Goal: Transaction & Acquisition: Obtain resource

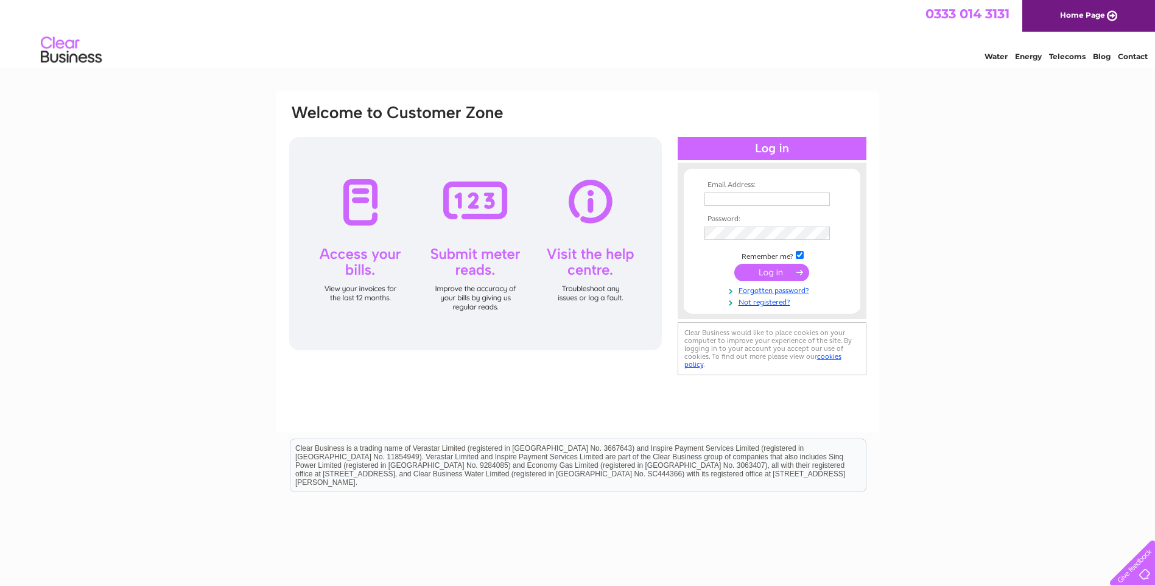
type input "headoffice@dskltd.com"
click at [768, 272] on input "submit" at bounding box center [771, 272] width 75 height 17
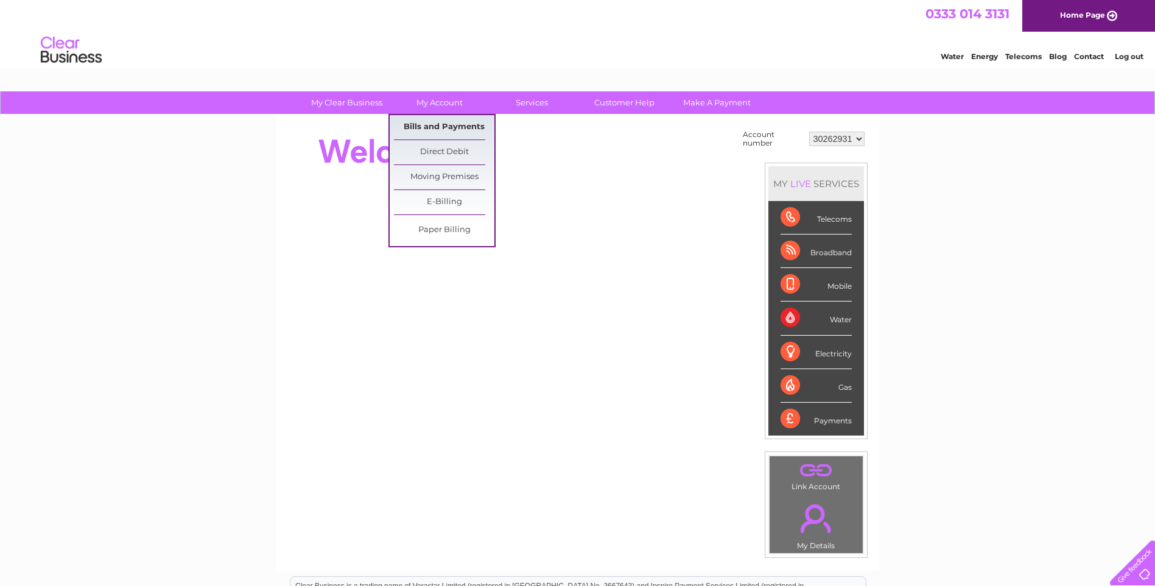
click at [429, 127] on link "Bills and Payments" at bounding box center [444, 127] width 100 height 24
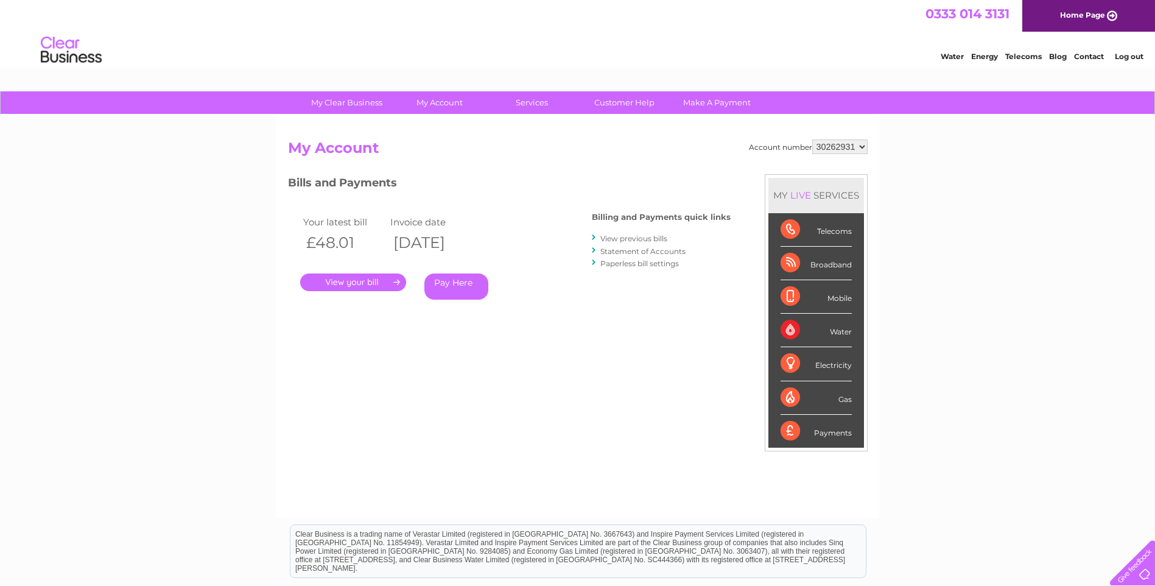
click at [866, 142] on select "30262931 30283126 30283131 30291421 30291429 30291430 30303430 30303431" at bounding box center [839, 146] width 55 height 15
click at [812, 139] on select "30262931 30283126 30283131 30291421 30291429 30291430 30303430 30303431" at bounding box center [839, 146] width 55 height 15
click at [332, 280] on link "." at bounding box center [353, 282] width 106 height 18
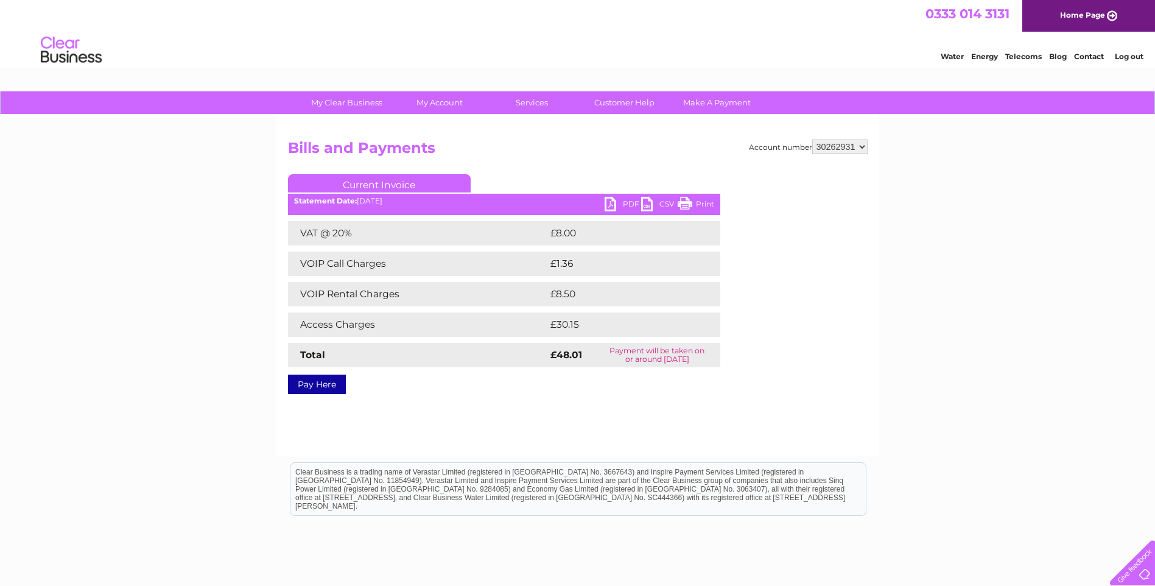
click at [627, 199] on link "PDF" at bounding box center [623, 206] width 37 height 18
click at [865, 147] on select "30262931 30283126 30283131 30291421 30291429 30291430 30303430 30303431" at bounding box center [839, 146] width 55 height 15
select select "30283126"
click at [812, 139] on select "30262931 30283126 30283131 30291421 30291429 30291430 30303430 30303431" at bounding box center [839, 146] width 55 height 15
click at [628, 198] on link "PDF" at bounding box center [623, 206] width 37 height 18
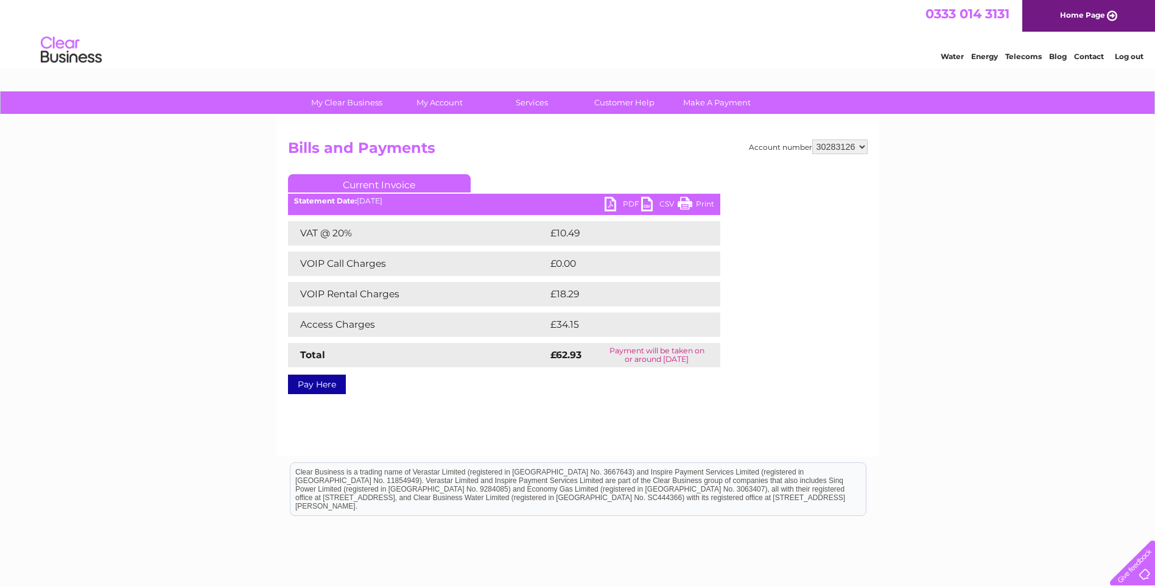
click at [863, 144] on select "30262931 30283126 30283131 30291421 30291429 30291430 30303430 30303431" at bounding box center [839, 146] width 55 height 15
select select "30283131"
click at [812, 139] on select "30262931 30283126 30283131 30291421 30291429 30291430 30303430 30303431" at bounding box center [839, 146] width 55 height 15
click at [620, 204] on link "PDF" at bounding box center [623, 206] width 37 height 18
click at [866, 147] on select "30262931 30283126 30283131 30291421 30291429 30291430 30303430 30303431" at bounding box center [839, 146] width 55 height 15
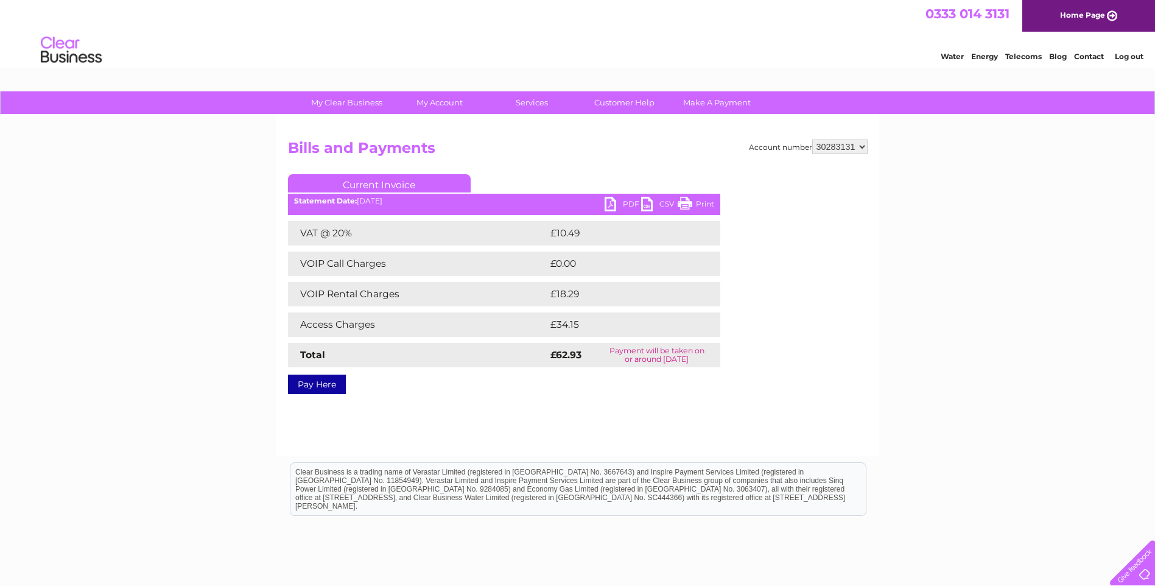
select select "30291421"
click at [812, 139] on select "30262931 30283126 30283131 30291421 30291429 30291430 30303430 30303431" at bounding box center [839, 146] width 55 height 15
click at [615, 202] on link "PDF" at bounding box center [623, 206] width 37 height 18
click at [864, 152] on select "30262931 30283126 30283131 30291421 30291429 30291430 30303430 30303431" at bounding box center [839, 146] width 55 height 15
select select "30291429"
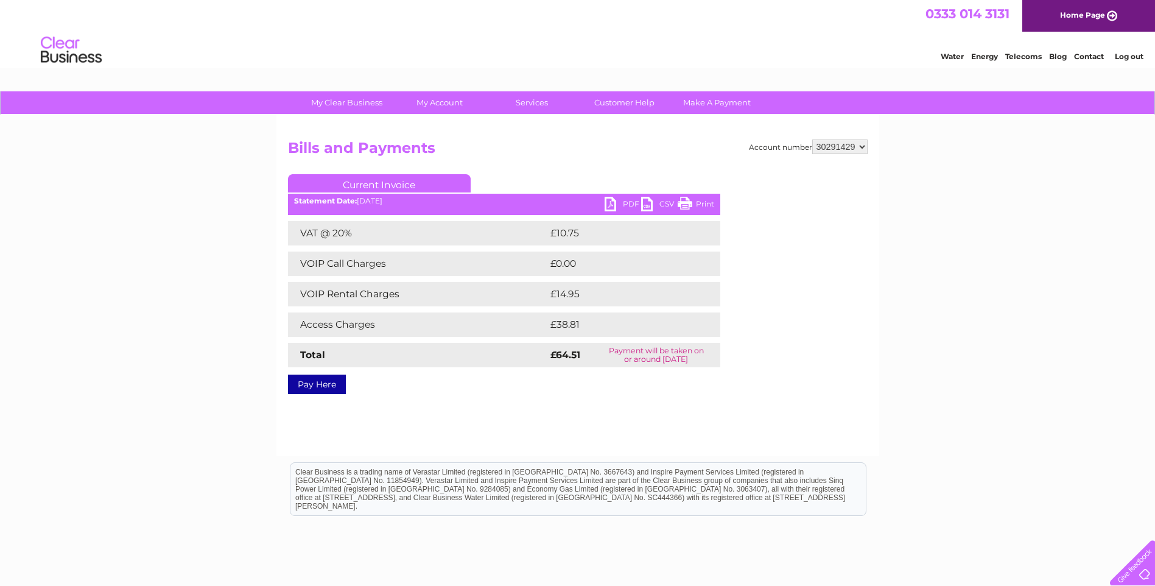
click at [812, 139] on select "30262931 30283126 30283131 30291421 30291429 30291430 30303430 30303431" at bounding box center [839, 146] width 55 height 15
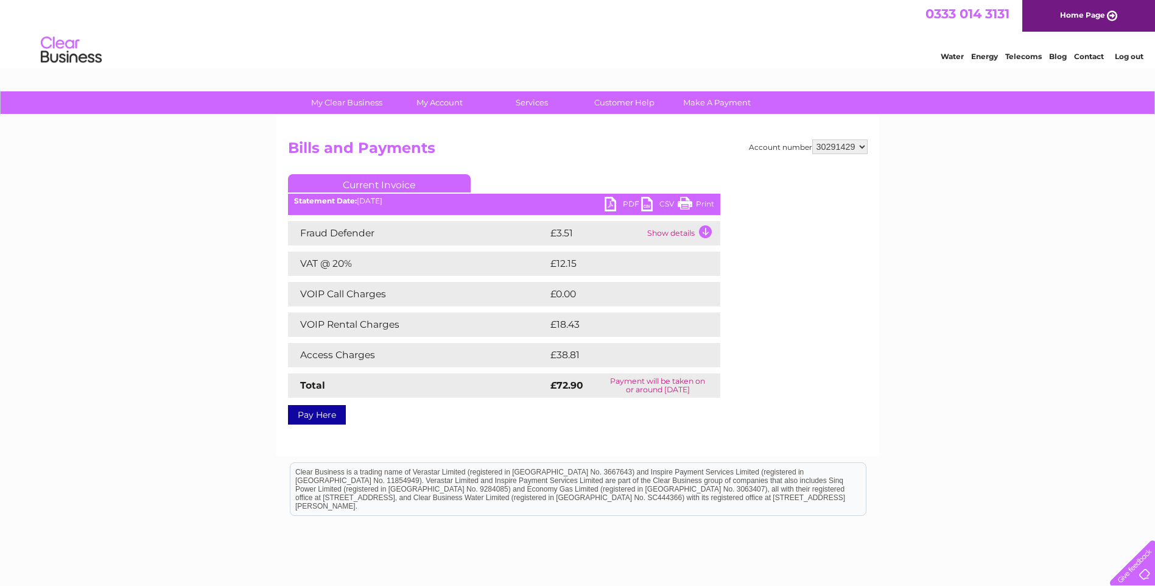
click at [622, 194] on ul "Current Invoice" at bounding box center [504, 185] width 432 height 23
click at [611, 199] on link "PDF" at bounding box center [623, 206] width 37 height 18
click at [863, 152] on select "30262931 30283126 30283131 30291421 30291429 30291430 30303430 30303431" at bounding box center [839, 146] width 55 height 15
select select "30291430"
click at [812, 139] on select "30262931 30283126 30283131 30291421 30291429 30291430 30303430 30303431" at bounding box center [839, 146] width 55 height 15
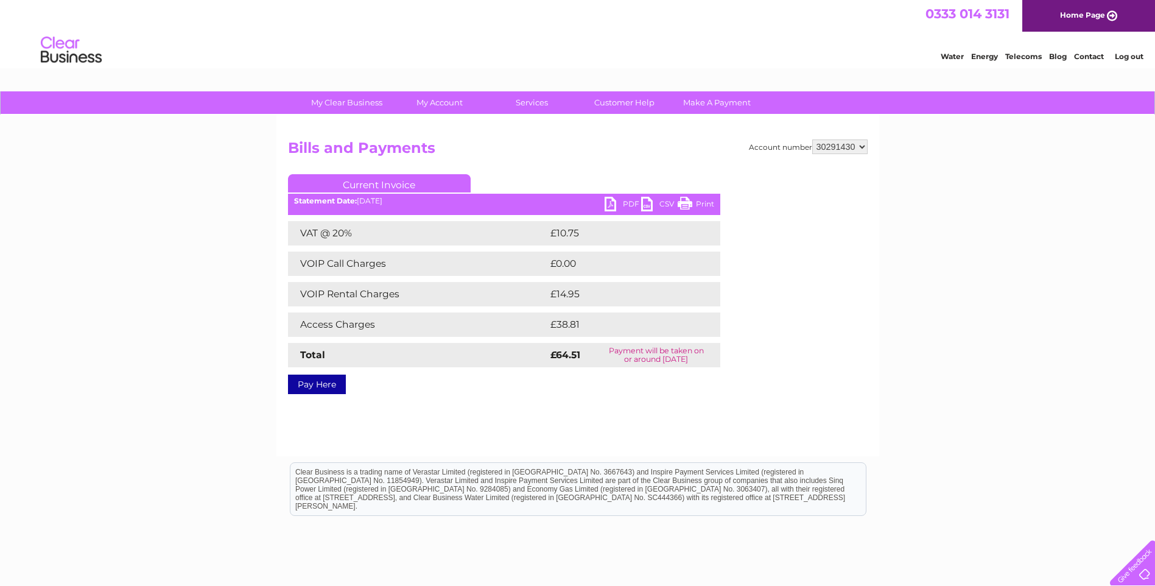
click at [617, 205] on link "PDF" at bounding box center [623, 206] width 37 height 18
click at [865, 147] on select "30262931 30283126 30283131 30291421 30291429 30291430 30303430 30303431" at bounding box center [839, 146] width 55 height 15
select select "30303430"
click at [812, 139] on select "30262931 30283126 30283131 30291421 30291429 30291430 30303430 30303431" at bounding box center [839, 146] width 55 height 15
click at [625, 203] on link "PDF" at bounding box center [623, 206] width 37 height 18
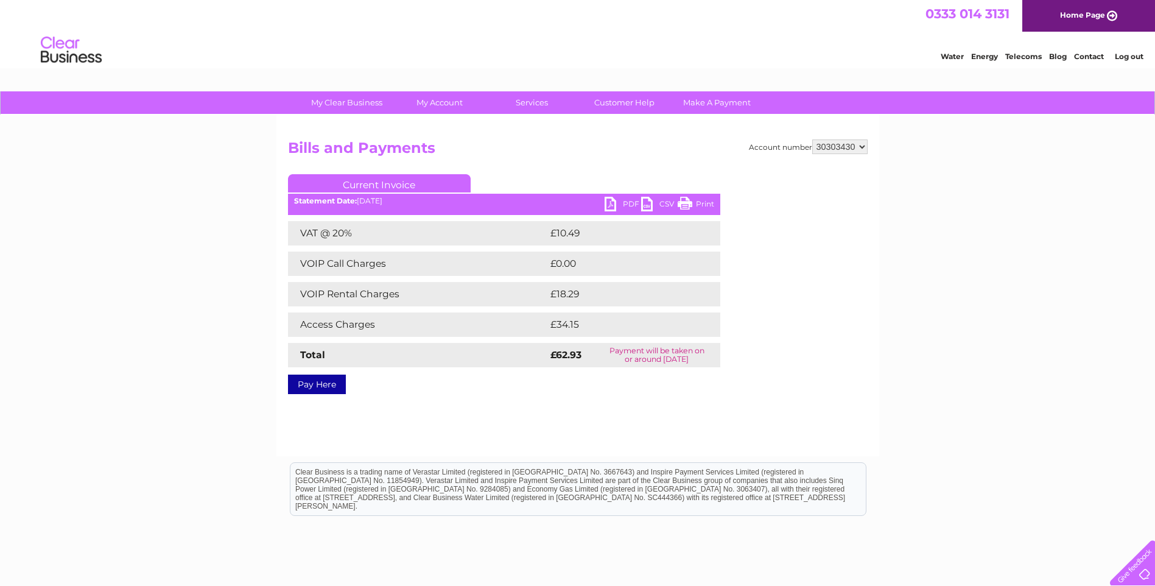
click at [865, 147] on select "30262931 30283126 30283131 30291421 30291429 30291430 30303430 30303431" at bounding box center [839, 146] width 55 height 15
select select "30303431"
click at [812, 139] on select "30262931 30283126 30283131 30291421 30291429 30291430 30303430 30303431" at bounding box center [839, 146] width 55 height 15
click at [619, 200] on link "PDF" at bounding box center [623, 206] width 37 height 18
